Goal: Browse casually

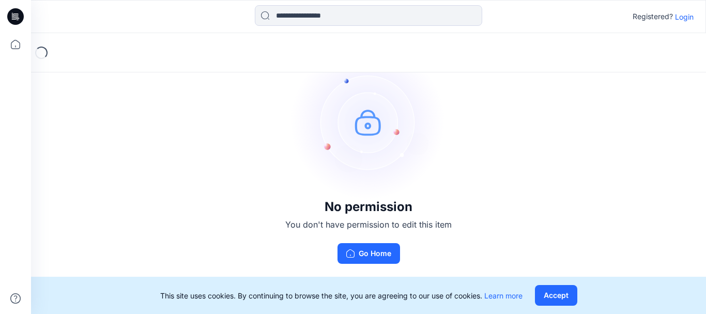
click at [686, 17] on p "Login" at bounding box center [684, 16] width 19 height 11
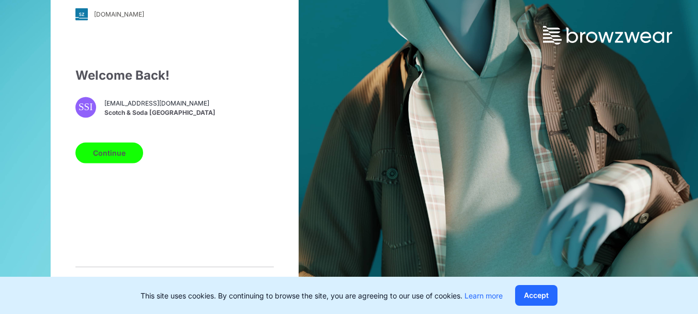
click at [115, 163] on button "Continue" at bounding box center [109, 152] width 68 height 21
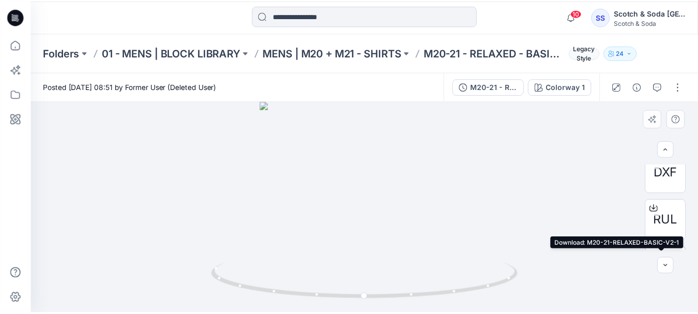
scroll to position [47, 0]
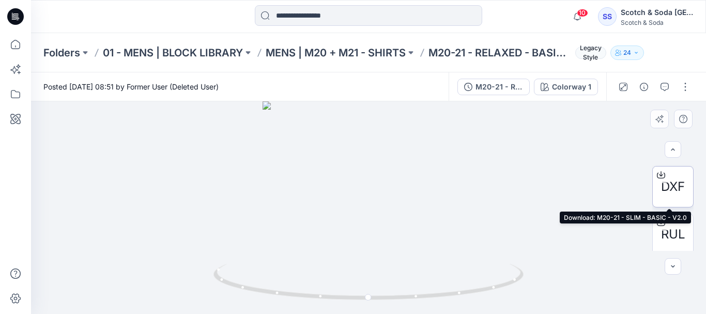
click at [660, 173] on icon at bounding box center [661, 175] width 8 height 8
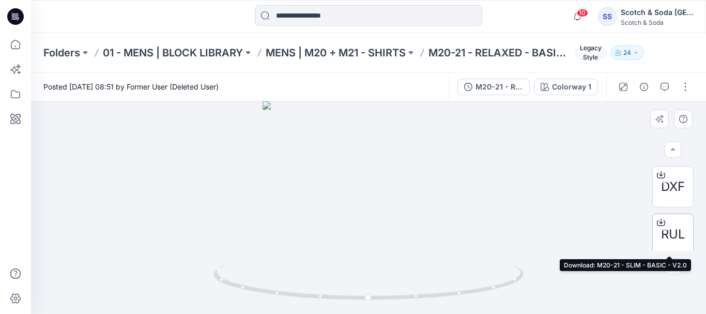
click at [659, 220] on icon at bounding box center [661, 222] width 8 height 8
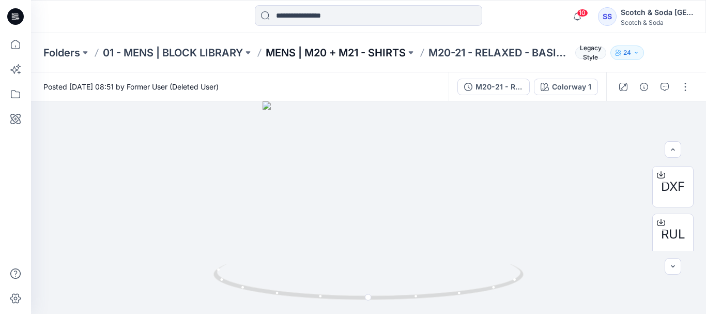
click at [319, 53] on p "MENS | M20 + M21 - SHIRTS" at bounding box center [336, 52] width 140 height 14
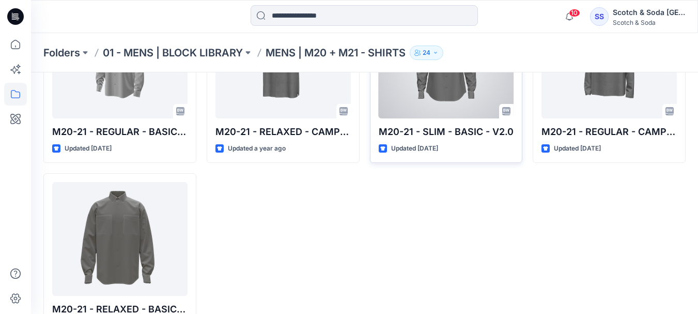
scroll to position [155, 0]
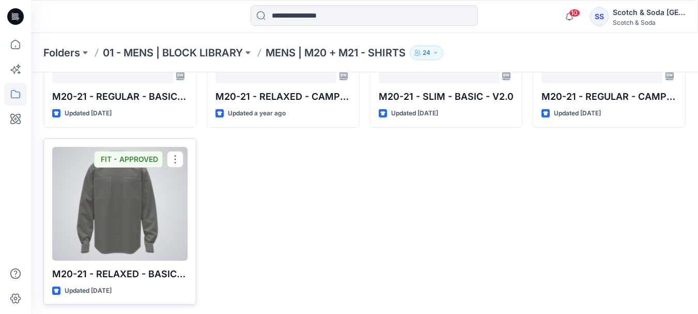
click at [121, 208] on div at bounding box center [119, 204] width 135 height 114
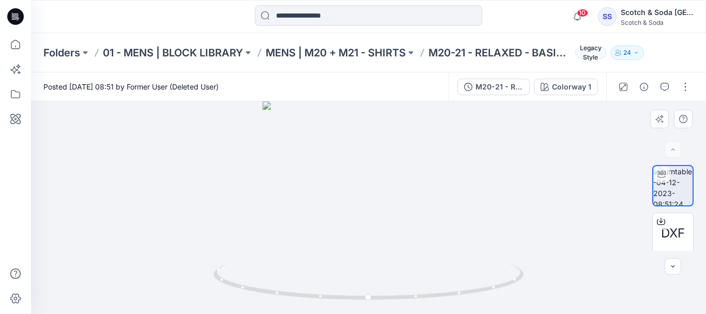
click at [670, 276] on div at bounding box center [368, 207] width 675 height 212
click at [674, 270] on icon "button" at bounding box center [673, 266] width 8 height 8
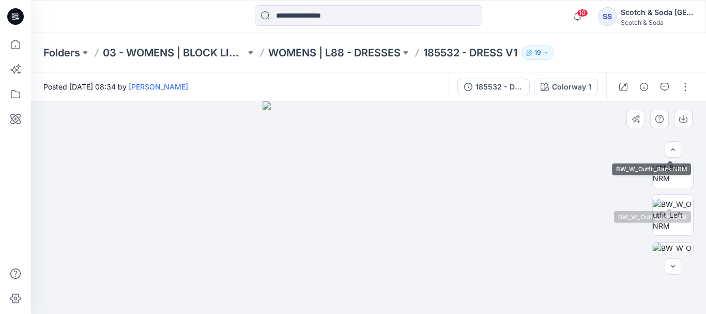
scroll to position [193, 0]
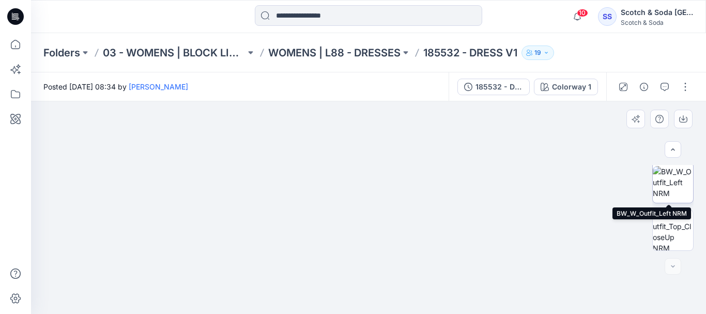
click at [680, 190] on img at bounding box center [673, 182] width 40 height 33
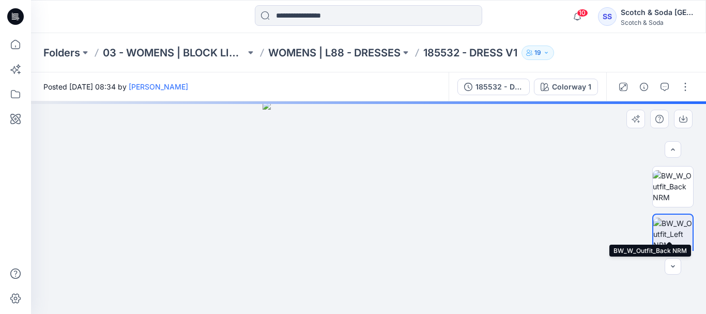
scroll to position [90, 0]
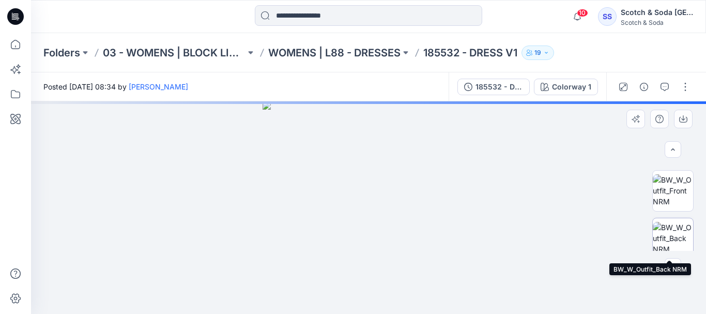
click at [674, 232] on img at bounding box center [673, 238] width 40 height 33
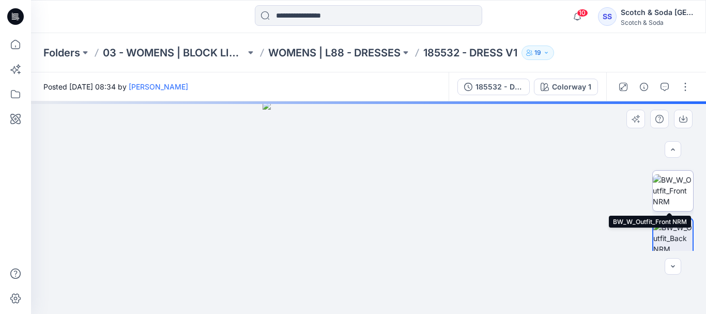
click at [670, 188] on img at bounding box center [673, 190] width 40 height 33
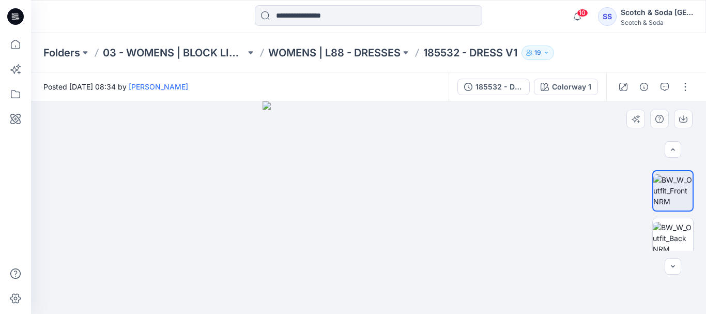
scroll to position [38, 0]
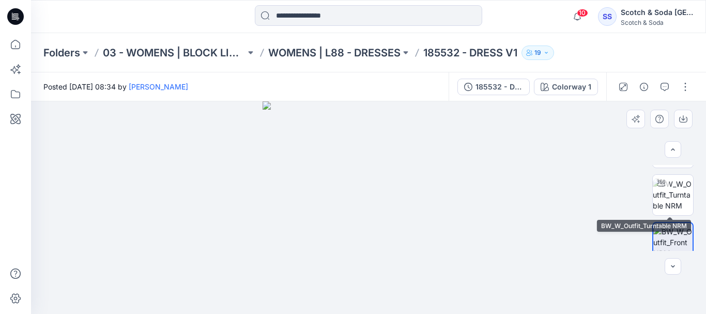
click at [670, 187] on img at bounding box center [673, 194] width 40 height 33
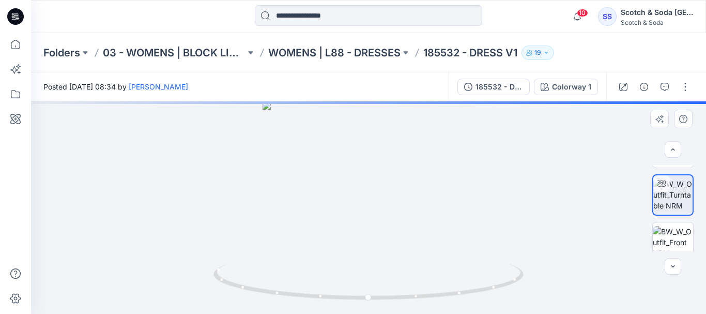
scroll to position [0, 0]
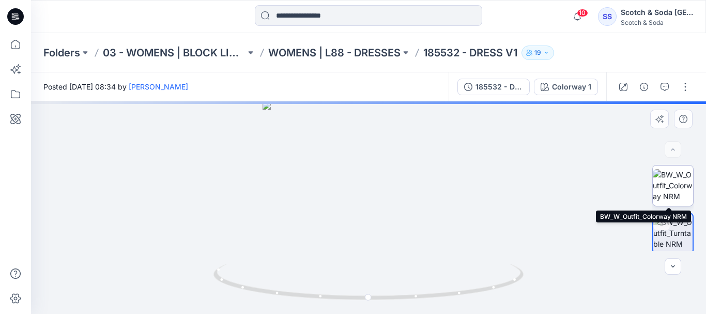
click at [670, 176] on img at bounding box center [673, 185] width 40 height 33
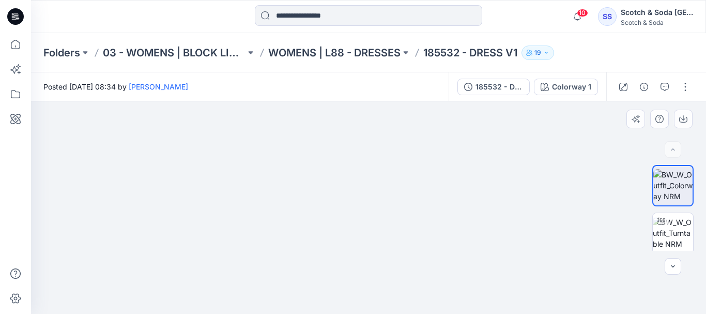
drag, startPoint x: 505, startPoint y: 221, endPoint x: 498, endPoint y: 194, distance: 27.8
click at [498, 194] on img at bounding box center [369, 191] width 300 height 243
click at [497, 85] on div "185532 - DRESS V1" at bounding box center [499, 86] width 48 height 11
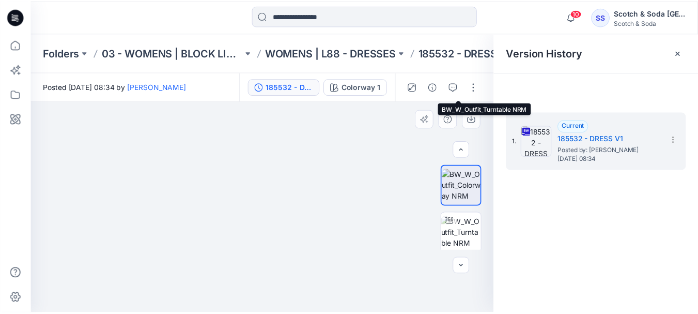
scroll to position [193, 0]
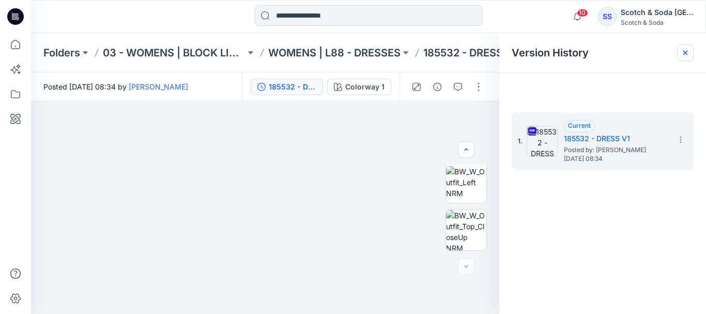
click at [685, 51] on icon at bounding box center [685, 53] width 8 height 8
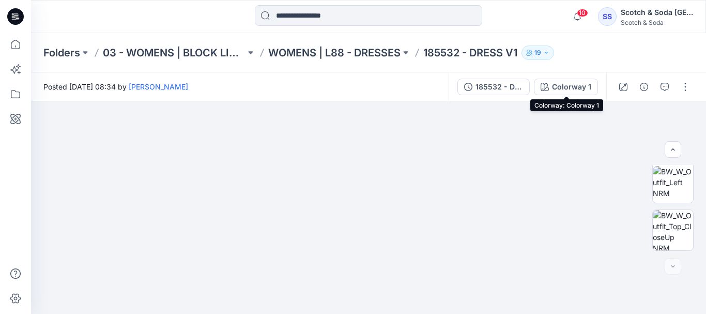
click at [579, 86] on div "Colorway 1" at bounding box center [571, 86] width 39 height 11
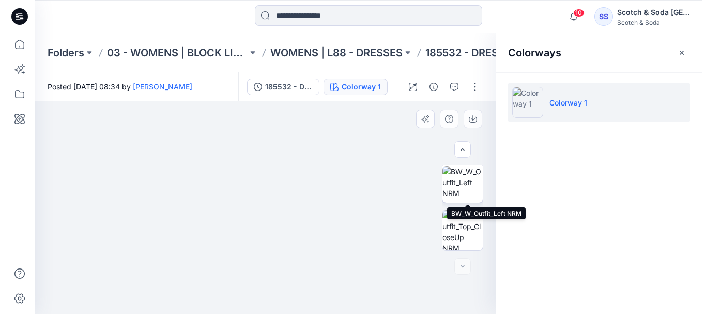
scroll to position [0, 0]
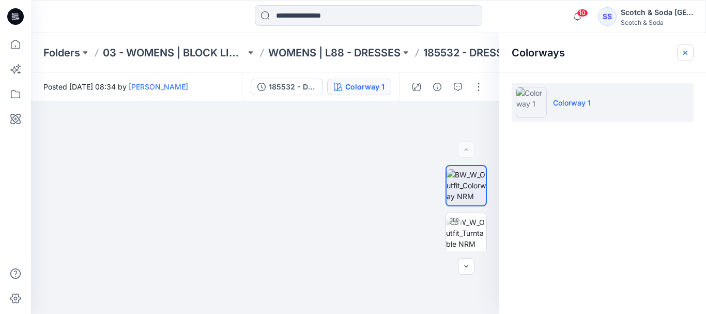
click at [685, 52] on icon "button" at bounding box center [685, 52] width 4 height 4
